Goal: Information Seeking & Learning: Learn about a topic

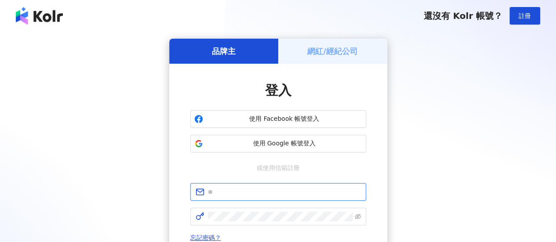
click at [286, 196] on input "text" at bounding box center [284, 192] width 153 height 10
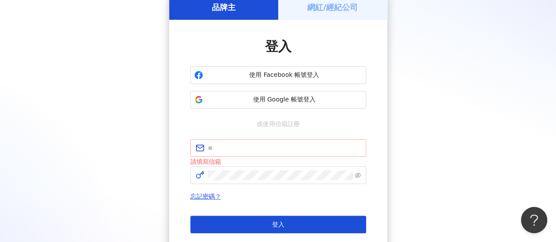
click at [286, 153] on span at bounding box center [278, 148] width 176 height 18
click at [286, 151] on input "text" at bounding box center [284, 148] width 153 height 10
type input "**********"
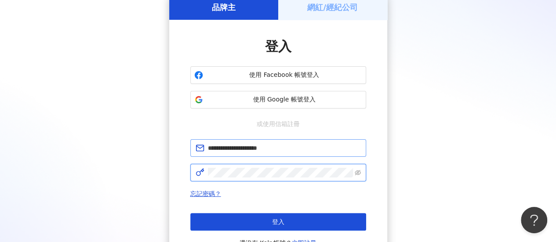
click button "登入" at bounding box center [278, 222] width 176 height 18
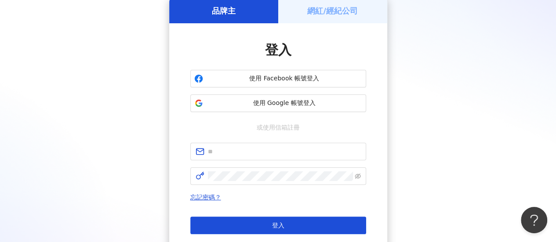
scroll to position [44, 0]
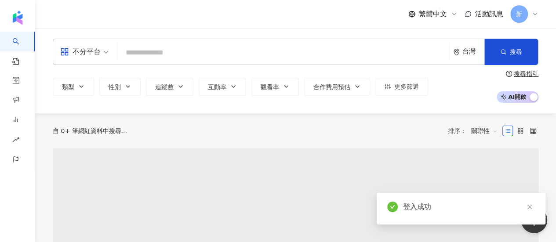
click at [267, 56] on input "search" at bounding box center [283, 52] width 325 height 17
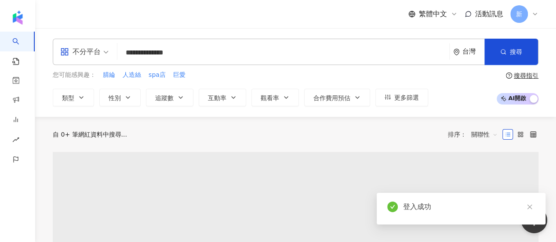
type input "**********"
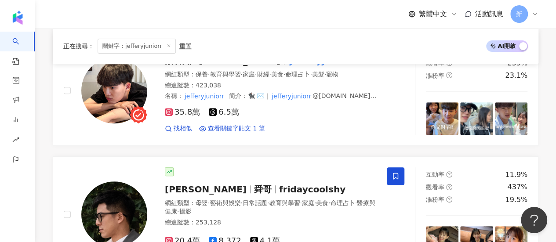
scroll to position [176, 0]
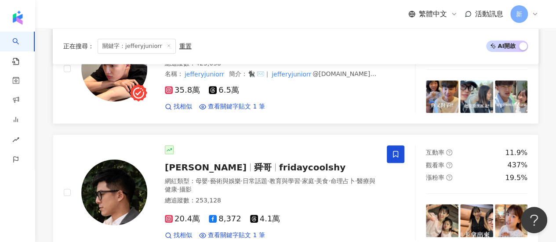
click at [265, 95] on div "35.8萬 6.5萬" at bounding box center [270, 91] width 211 height 10
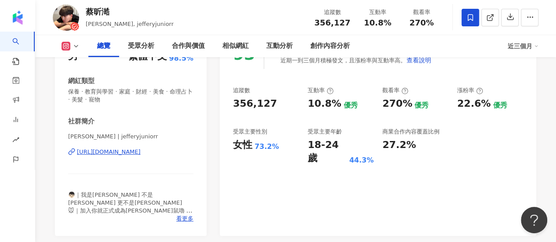
scroll to position [132, 0]
